Goal: Feedback & Contribution: Contribute content

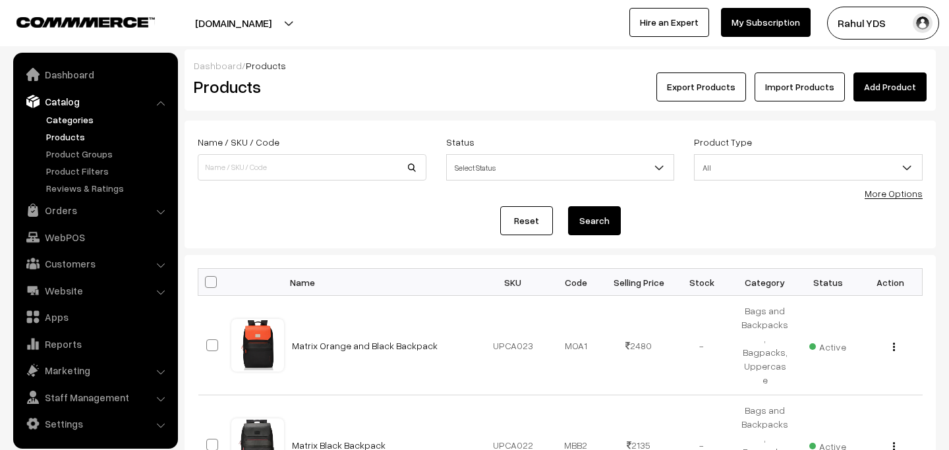
click at [64, 124] on link "Categories" at bounding box center [108, 120] width 130 height 14
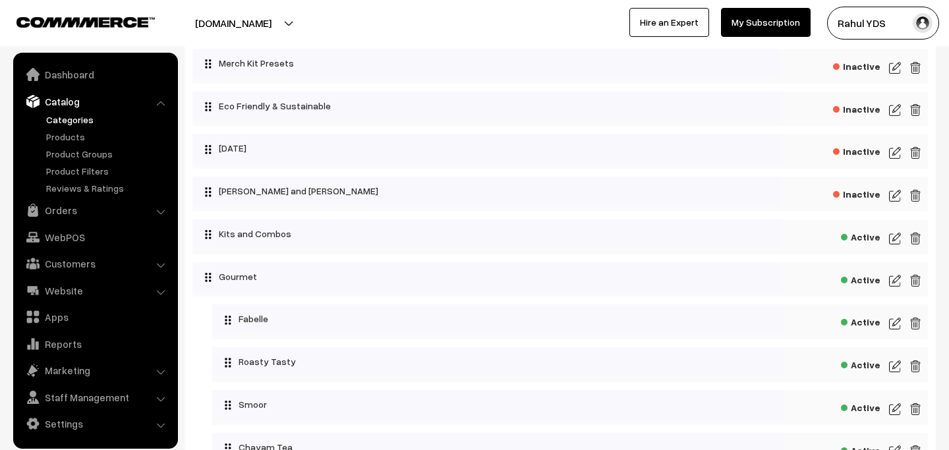
scroll to position [4060, 0]
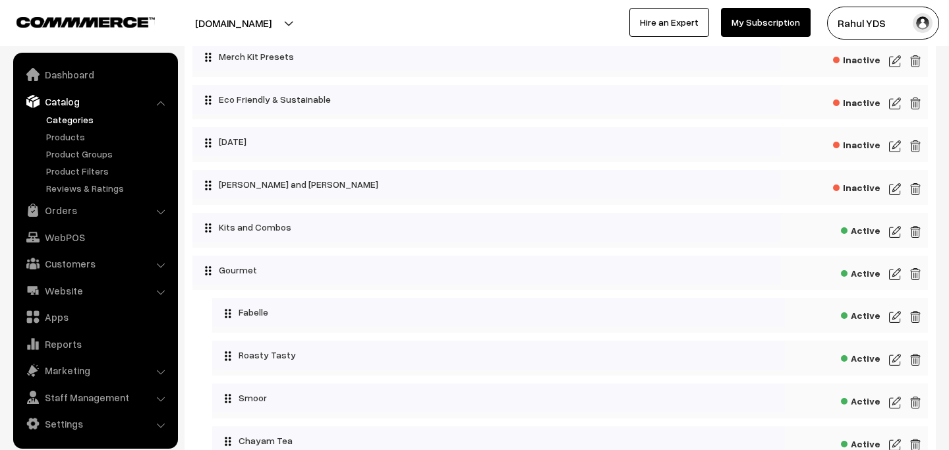
click at [892, 229] on img at bounding box center [895, 232] width 12 height 16
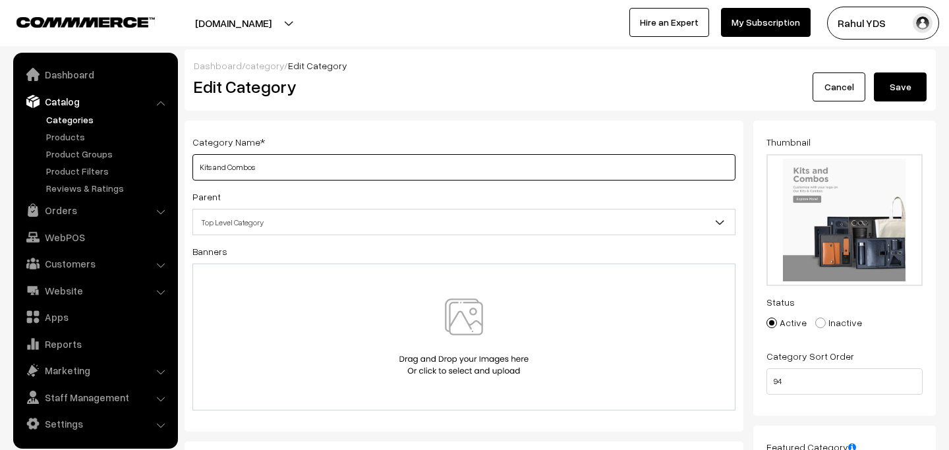
click at [321, 165] on input "Kits and Combos" at bounding box center [463, 167] width 543 height 26
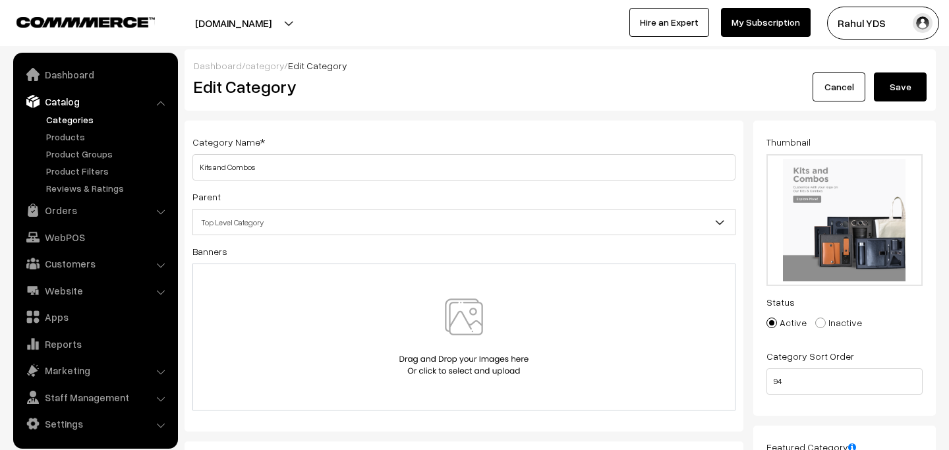
click at [910, 84] on button "Save" at bounding box center [900, 86] width 53 height 29
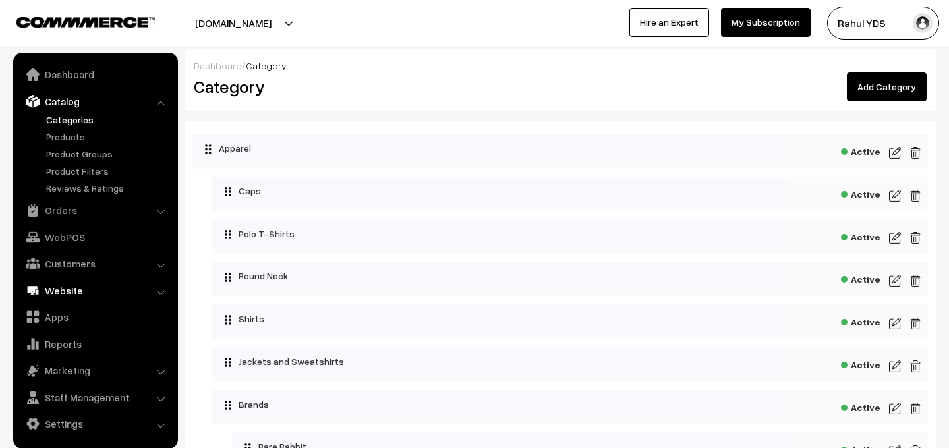
click at [99, 293] on link "Website" at bounding box center [94, 291] width 157 height 24
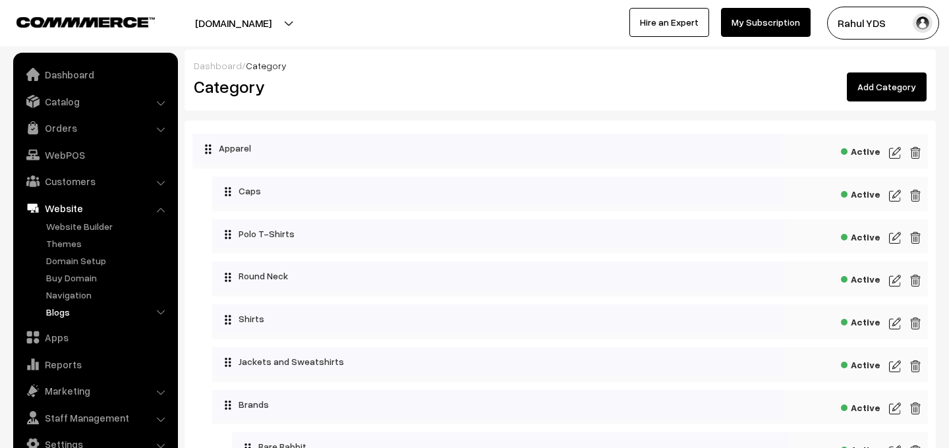
click at [59, 313] on link "Blogs" at bounding box center [108, 312] width 130 height 14
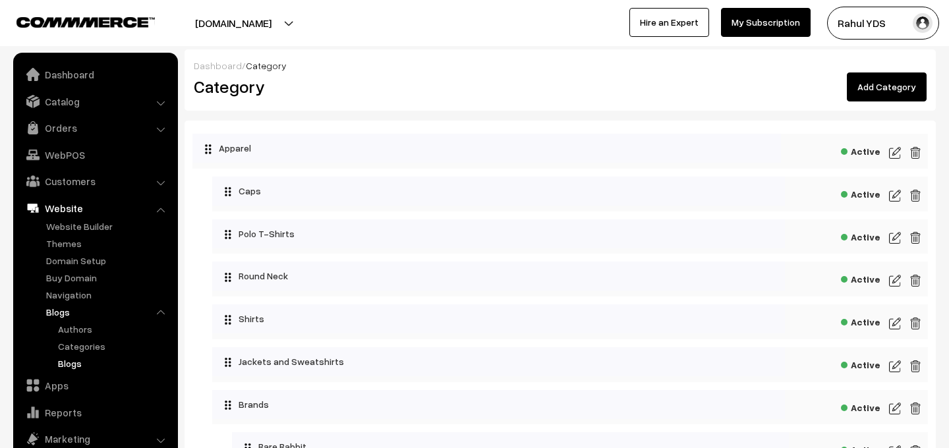
click at [70, 363] on link "Blogs" at bounding box center [114, 364] width 119 height 14
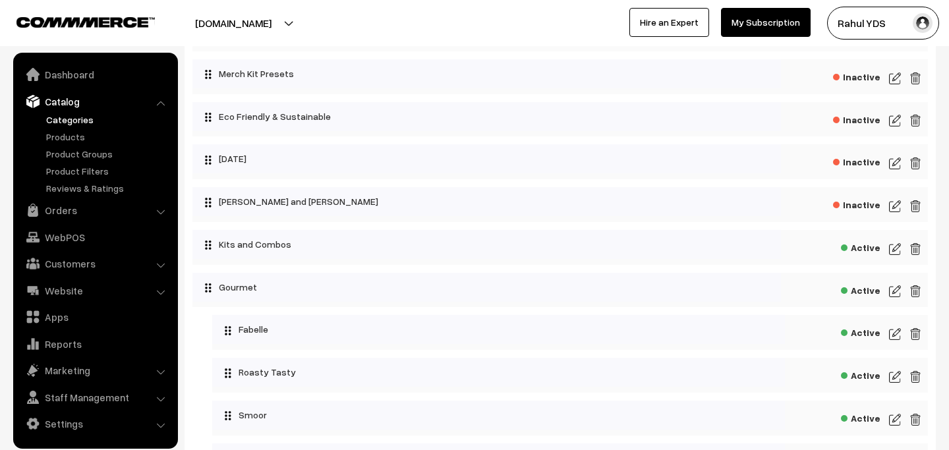
scroll to position [4041, 0]
click at [897, 247] on img at bounding box center [895, 251] width 12 height 16
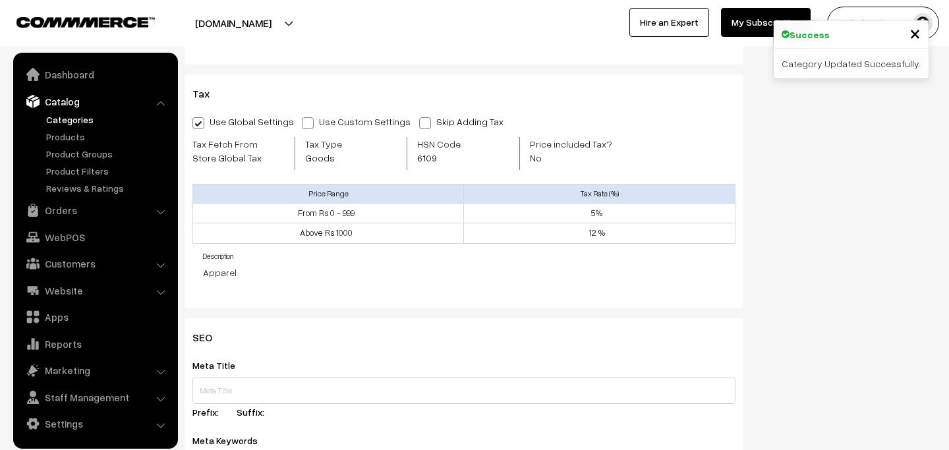
scroll to position [650, 0]
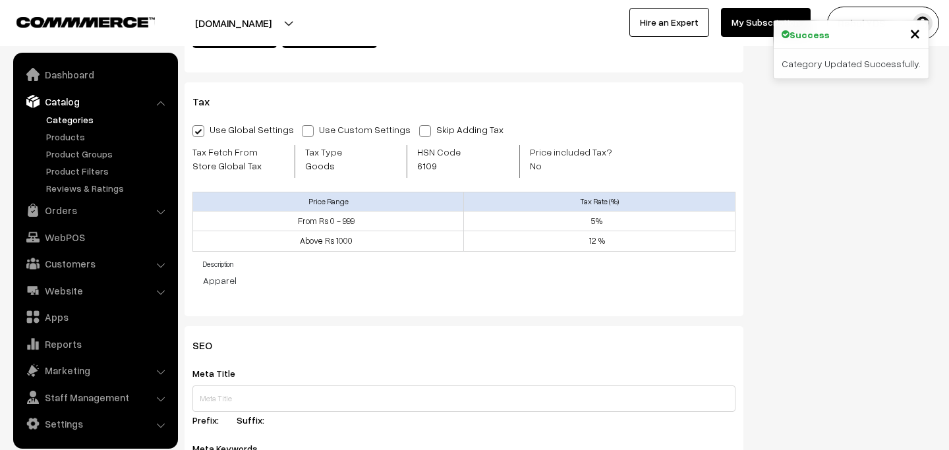
click at [428, 159] on span "6109" at bounding box center [448, 166] width 63 height 14
copy span "6109"
click at [68, 141] on link "Products" at bounding box center [108, 137] width 130 height 14
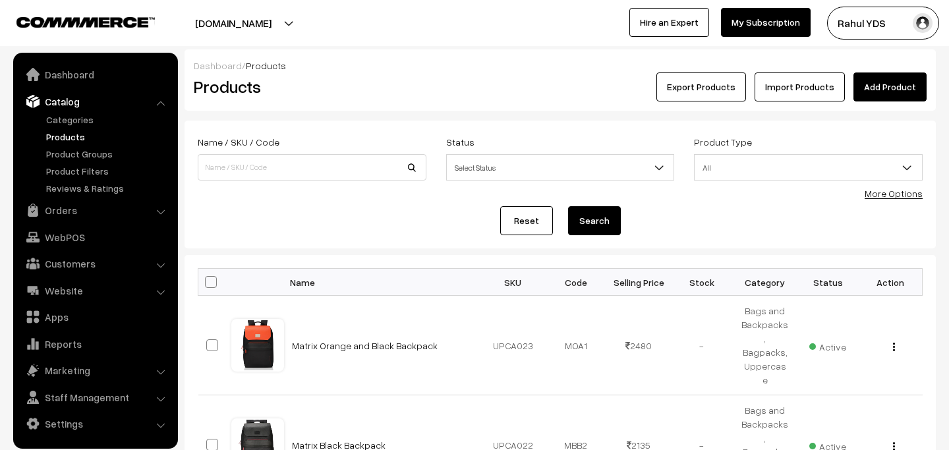
click at [812, 90] on link "Import Products" at bounding box center [800, 86] width 90 height 29
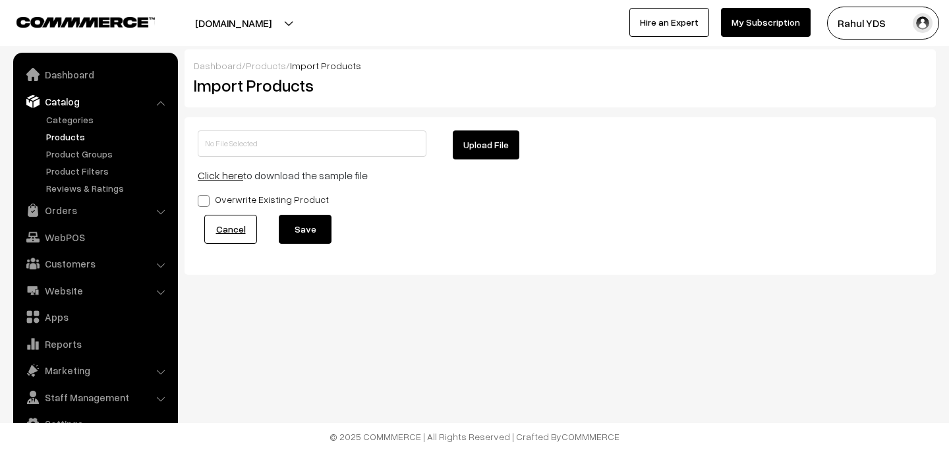
click at [475, 152] on button "Upload File" at bounding box center [486, 144] width 67 height 29
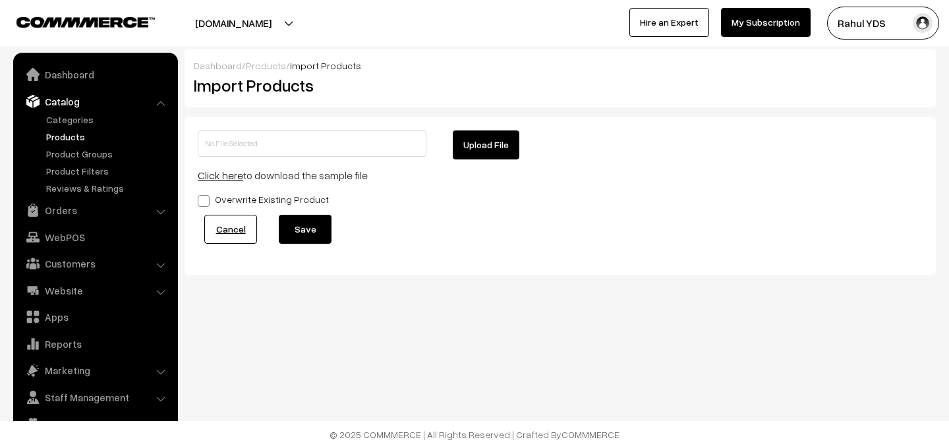
type input "JK KITS AND COMBOS MDMD .zip"
click at [312, 230] on button "Save" at bounding box center [305, 229] width 53 height 29
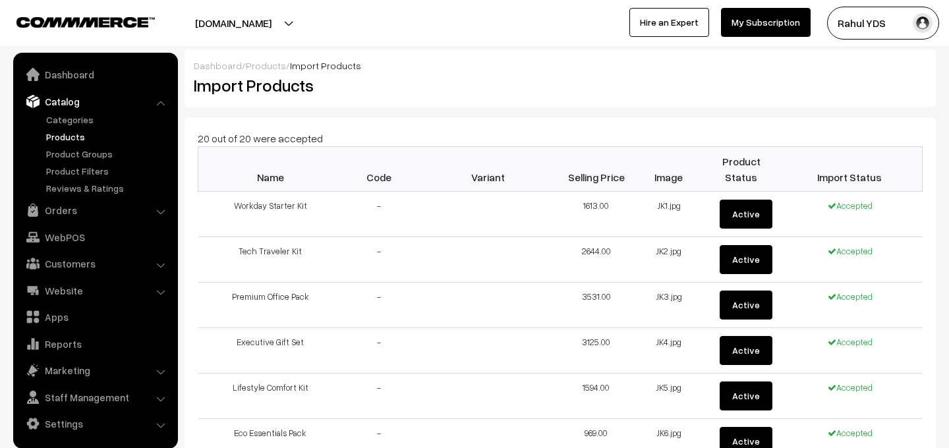
scroll to position [791, 0]
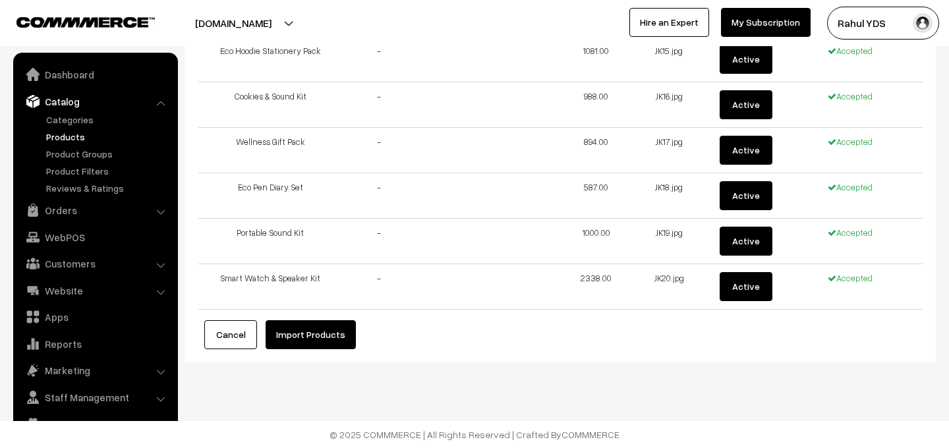
click at [329, 336] on button "Import Products" at bounding box center [311, 334] width 90 height 29
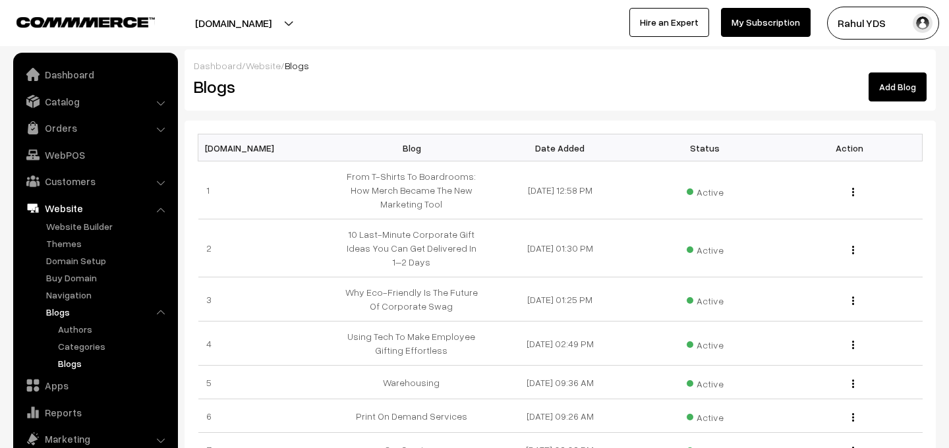
click at [884, 101] on link "Add Blog" at bounding box center [898, 86] width 58 height 29
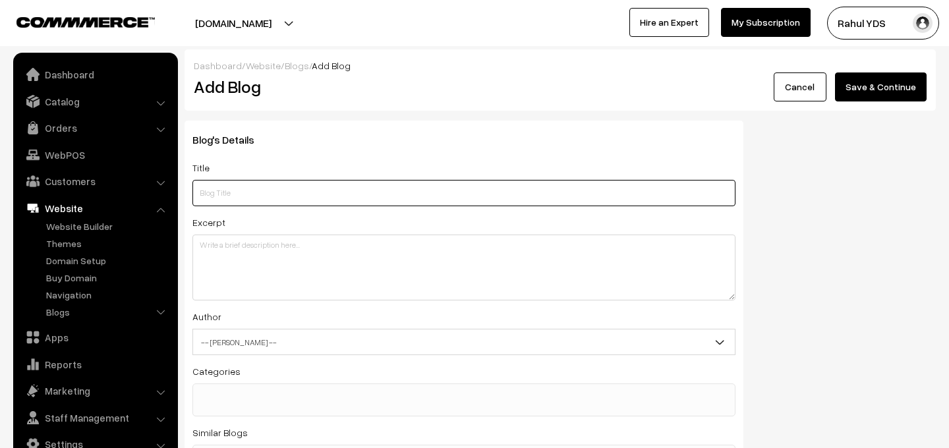
click at [243, 204] on input "text" at bounding box center [463, 193] width 543 height 26
paste input "Why Your Brand Needs a Cause, Not Just a Campaign"
type input "Why Your Brand Needs a Cause, Not Just a Campaign"
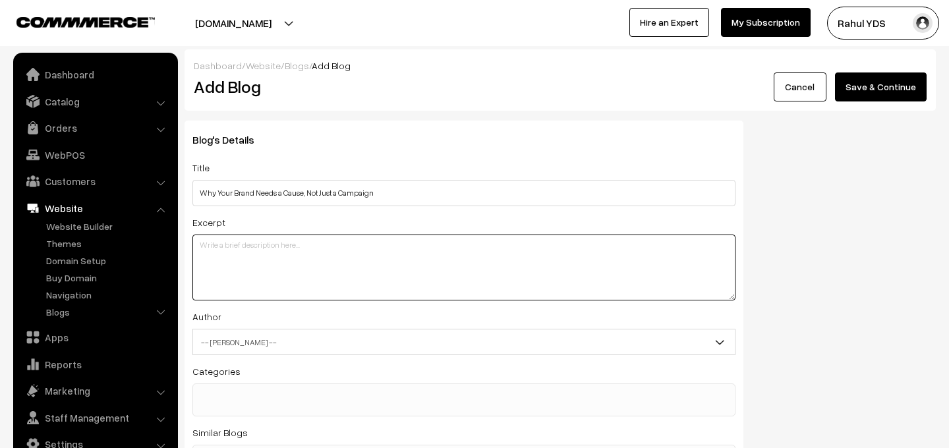
click at [229, 267] on textarea at bounding box center [463, 268] width 543 height 66
click at [217, 242] on textarea at bounding box center [463, 268] width 543 height 66
paste textarea "Most brands think their merchandise is just a giveaway. But here’s the truth: e…"
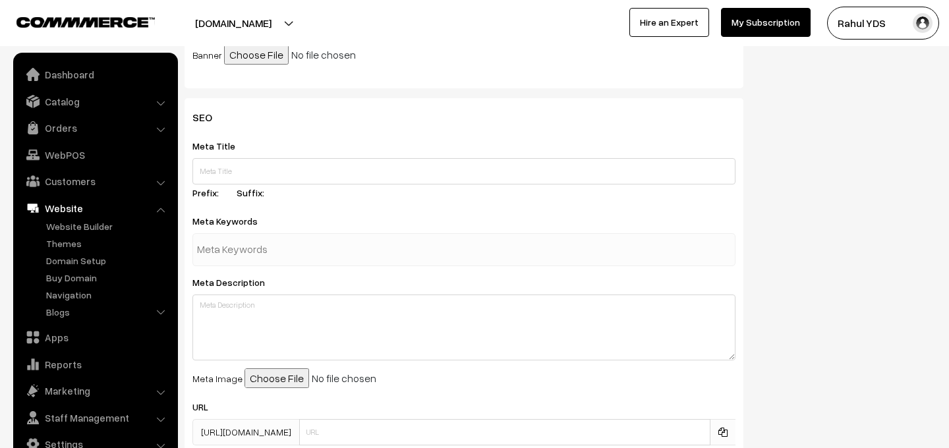
scroll to position [598, 0]
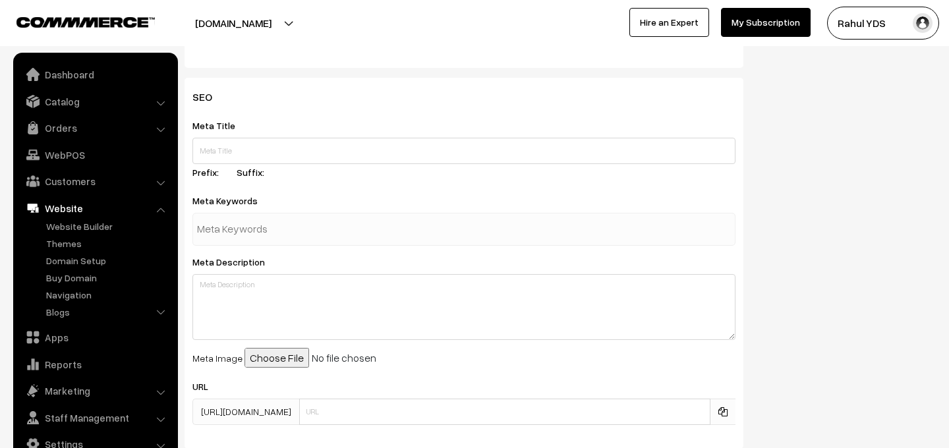
type textarea "Most brands think their merchandise is just a giveaway. But here’s the truth: e…"
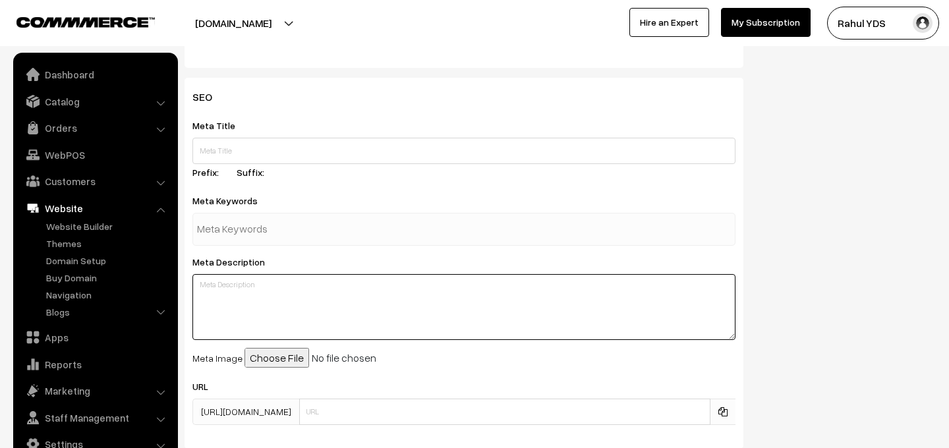
click at [230, 328] on textarea at bounding box center [463, 307] width 543 height 66
paste textarea "Most brands think their merchandise is just a giveaway. But here’s the truth: e…"
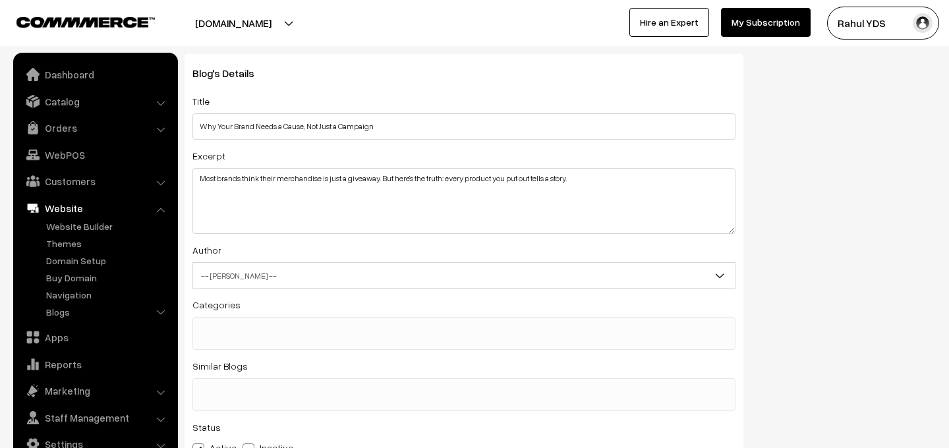
scroll to position [68, 0]
type textarea "Most brands think their merchandise is just a giveaway. But here’s the truth: e…"
click at [360, 275] on span "-- Select Author --" at bounding box center [464, 274] width 542 height 23
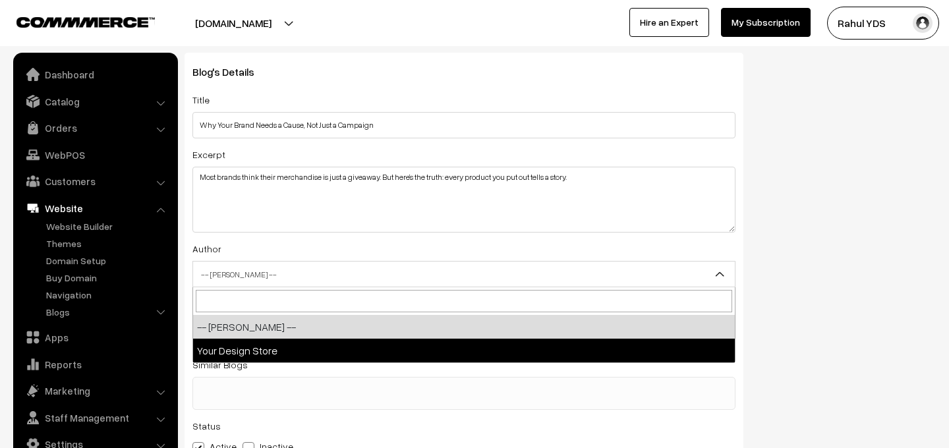
select select "1"
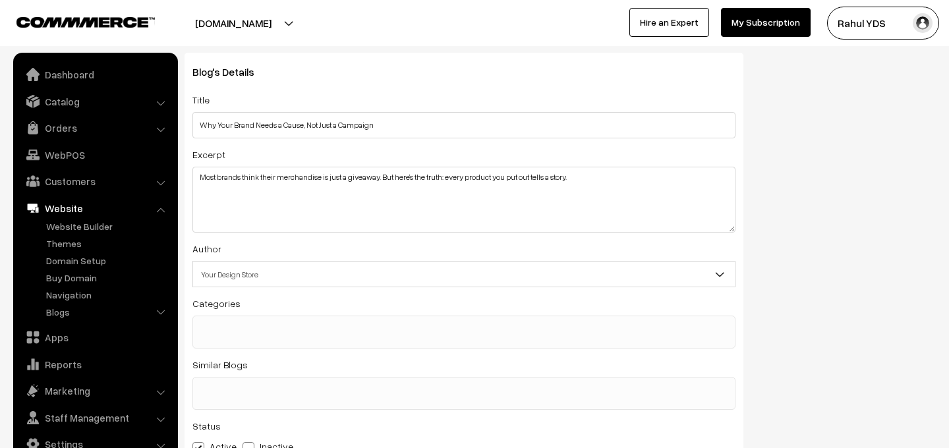
scroll to position [0, 0]
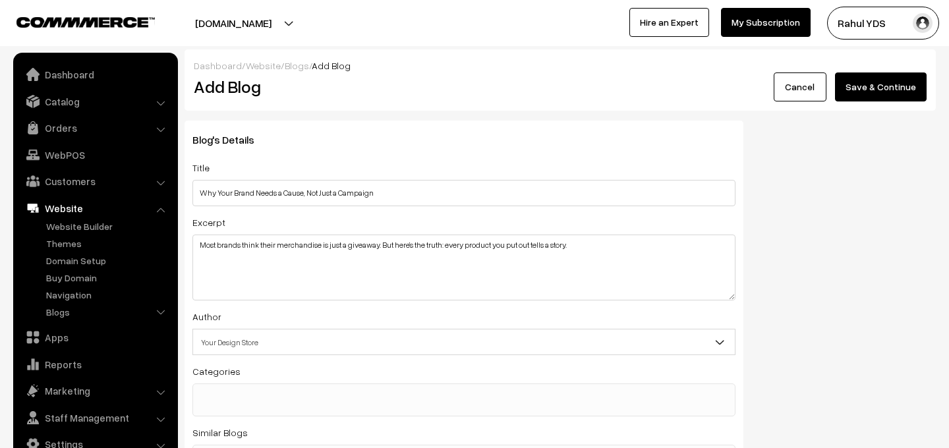
click at [900, 78] on button "Save & Continue" at bounding box center [881, 86] width 92 height 29
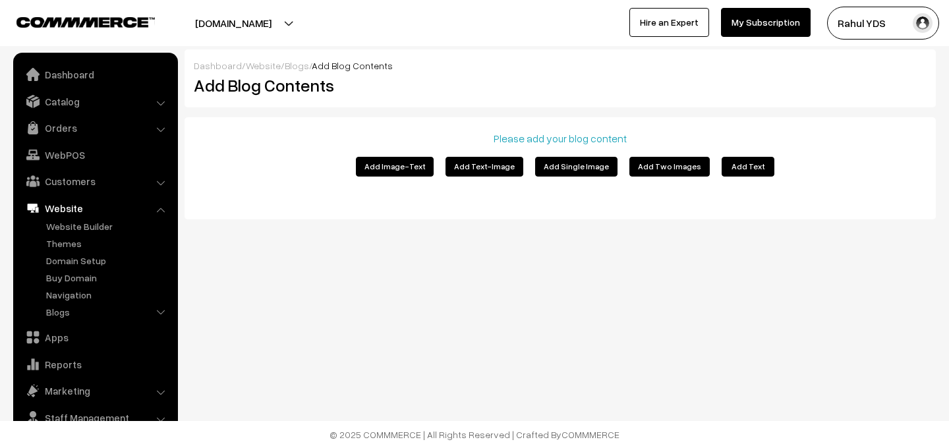
click at [734, 173] on button "Add Text" at bounding box center [748, 167] width 53 height 20
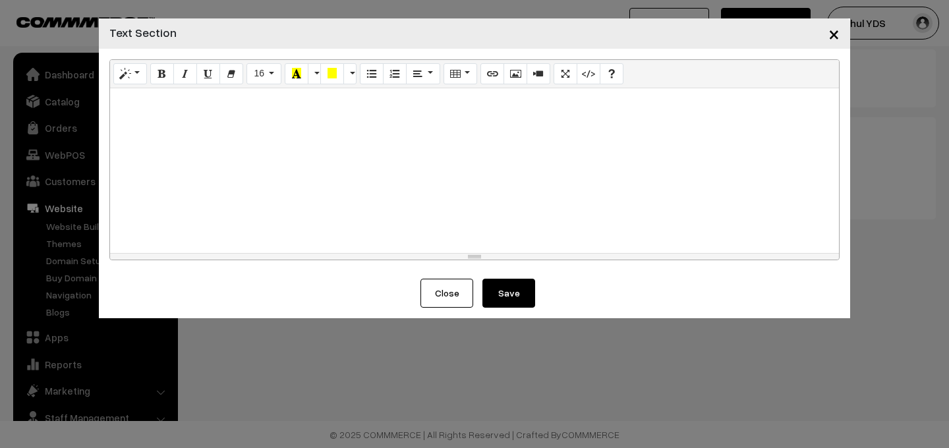
click at [320, 165] on div at bounding box center [474, 170] width 729 height 165
paste div
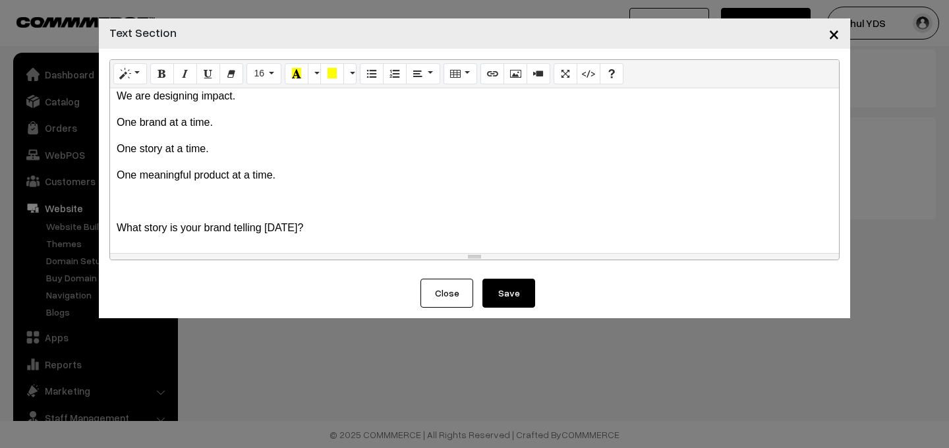
scroll to position [613, 0]
click at [511, 296] on button "Save" at bounding box center [508, 293] width 53 height 29
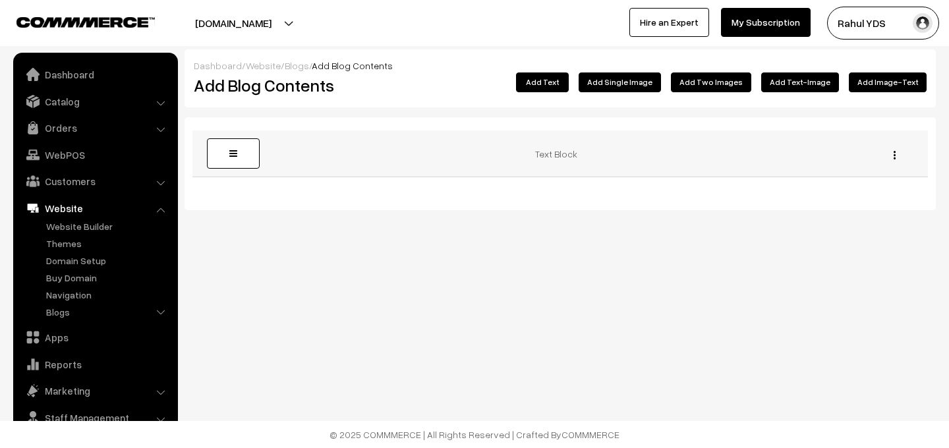
click at [898, 154] on div "Edit [GEOGRAPHIC_DATA]" at bounding box center [891, 154] width 58 height 14
click at [896, 155] on div "Edit Delete" at bounding box center [891, 154] width 58 height 14
click at [895, 155] on img "button" at bounding box center [895, 155] width 2 height 9
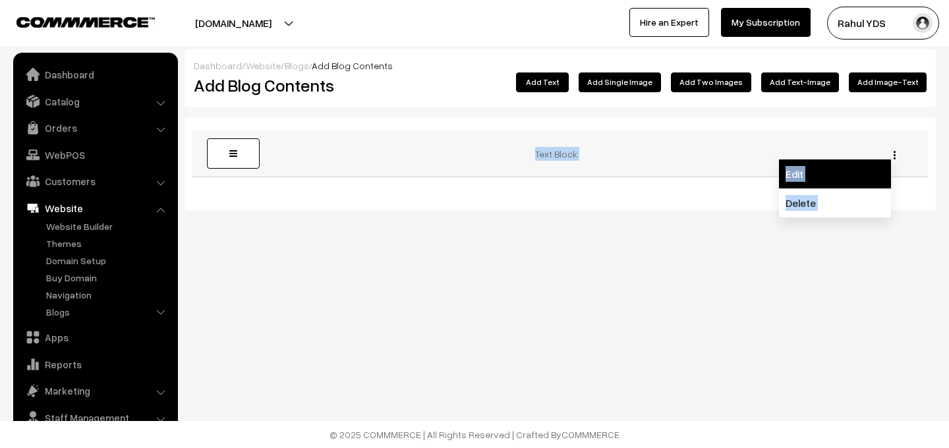
click at [852, 171] on link "Edit" at bounding box center [835, 173] width 112 height 29
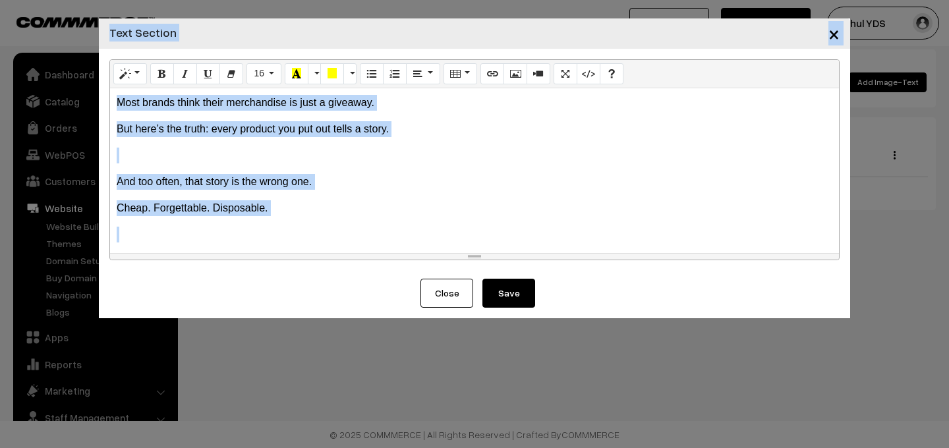
click at [538, 196] on div "Most brands think their merchandise is just a giveaway. But here’s the truth: e…" at bounding box center [474, 170] width 729 height 165
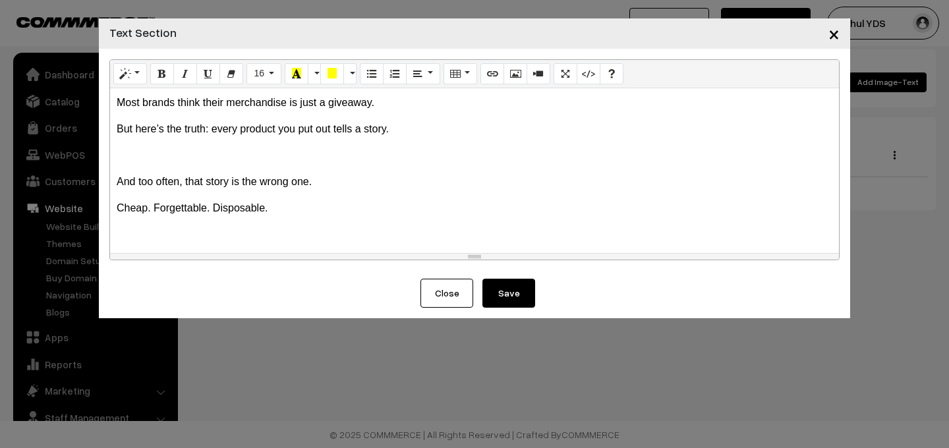
click at [120, 132] on p "But here’s the truth: every product you put out tells a story." at bounding box center [475, 129] width 716 height 16
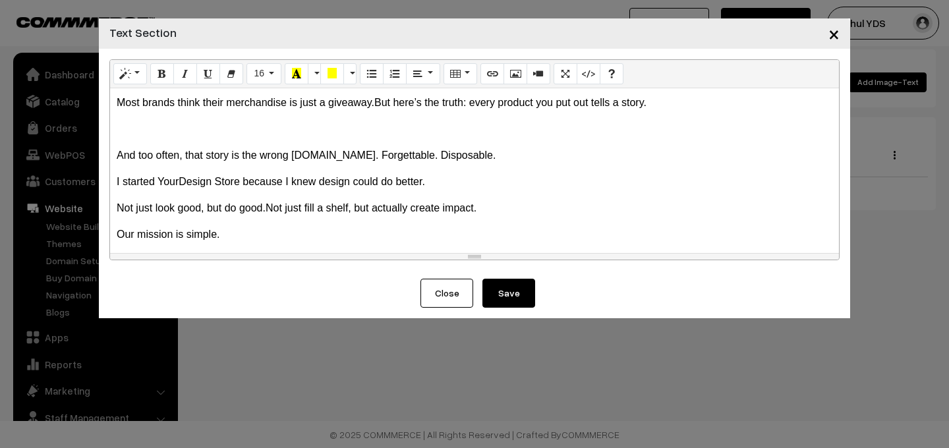
click at [515, 295] on button "Save" at bounding box center [508, 293] width 53 height 29
